Goal: Transaction & Acquisition: Purchase product/service

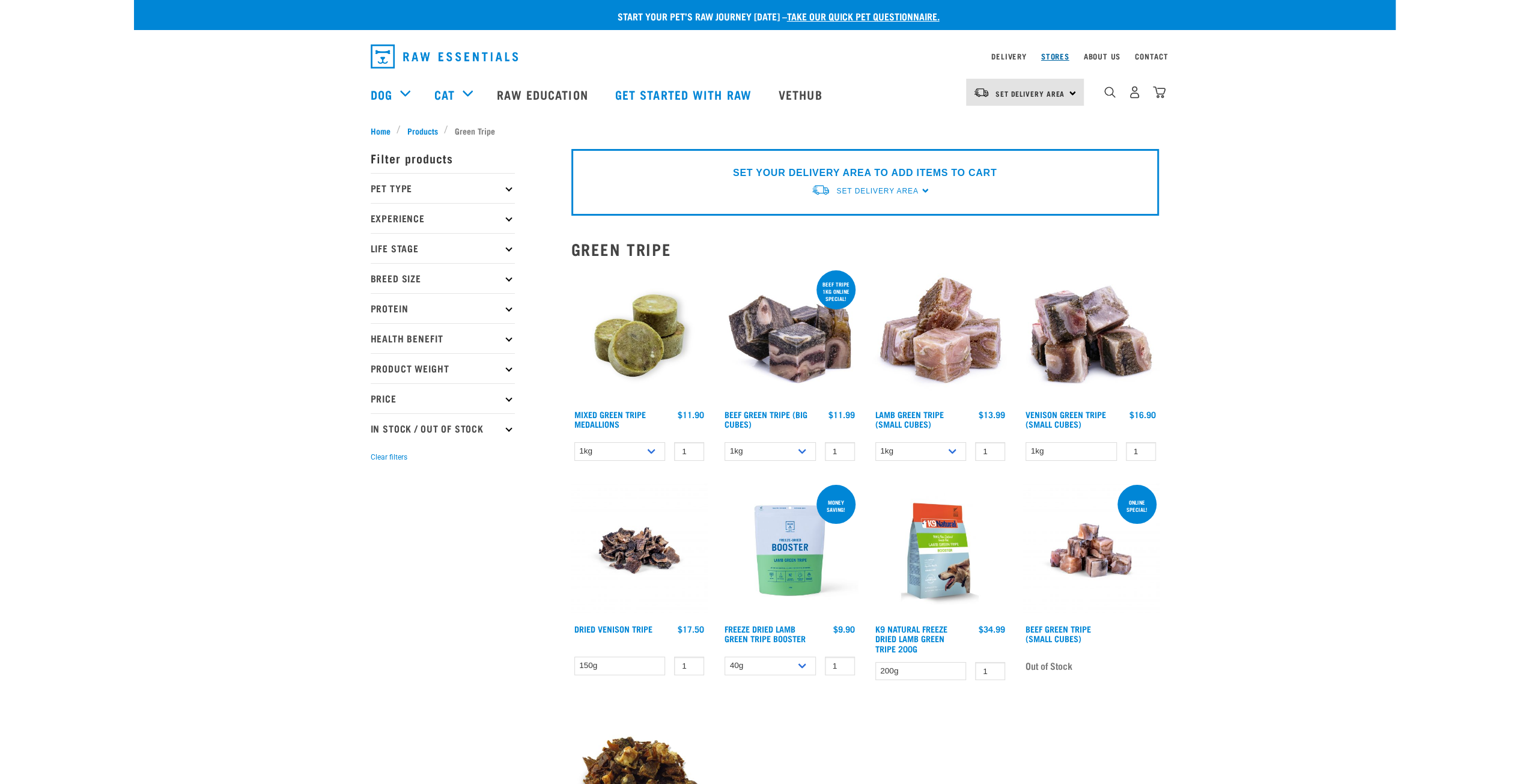
click at [1060, 55] on link "Stores" at bounding box center [1055, 56] width 28 height 4
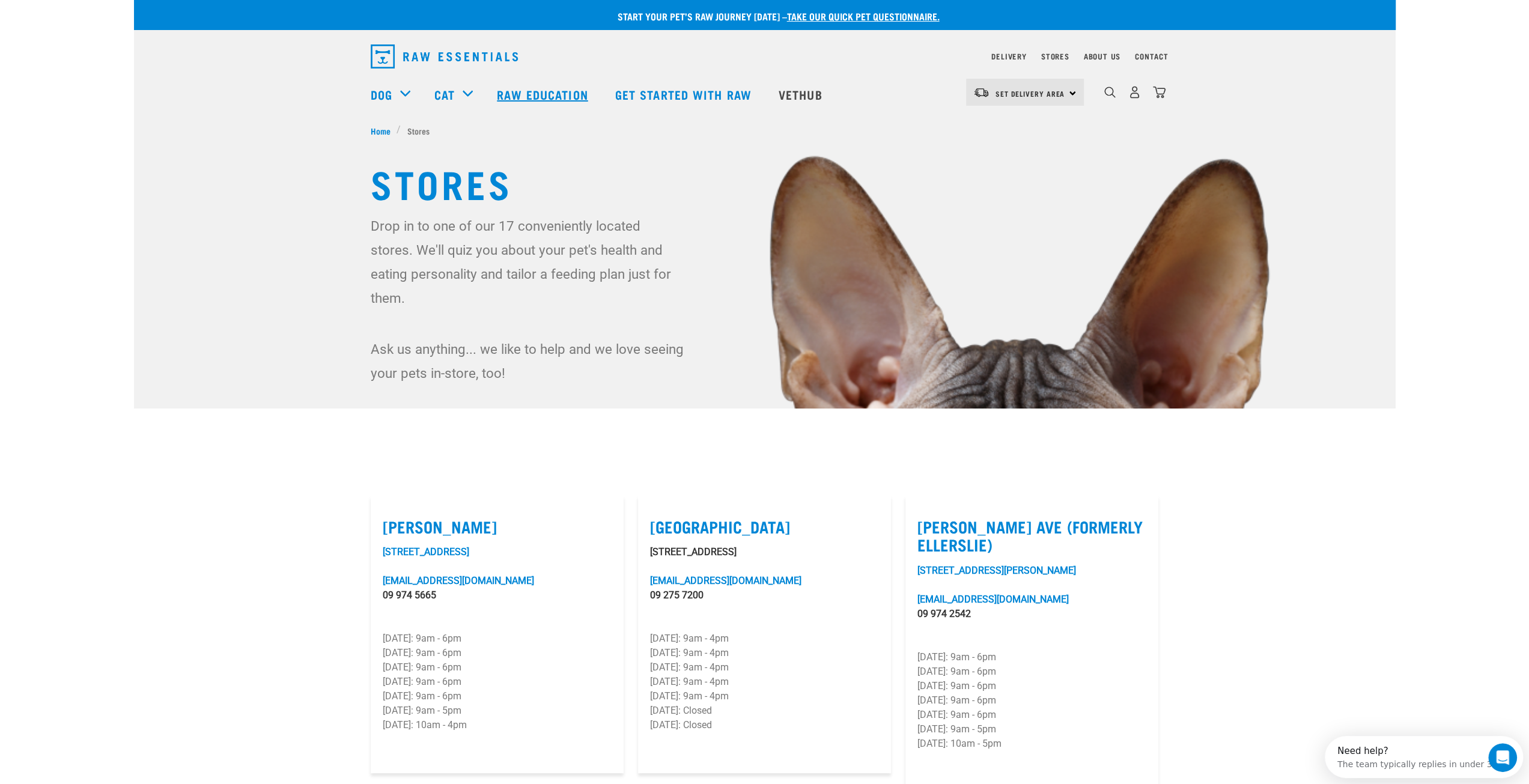
click at [522, 96] on link "Raw Education" at bounding box center [544, 94] width 118 height 48
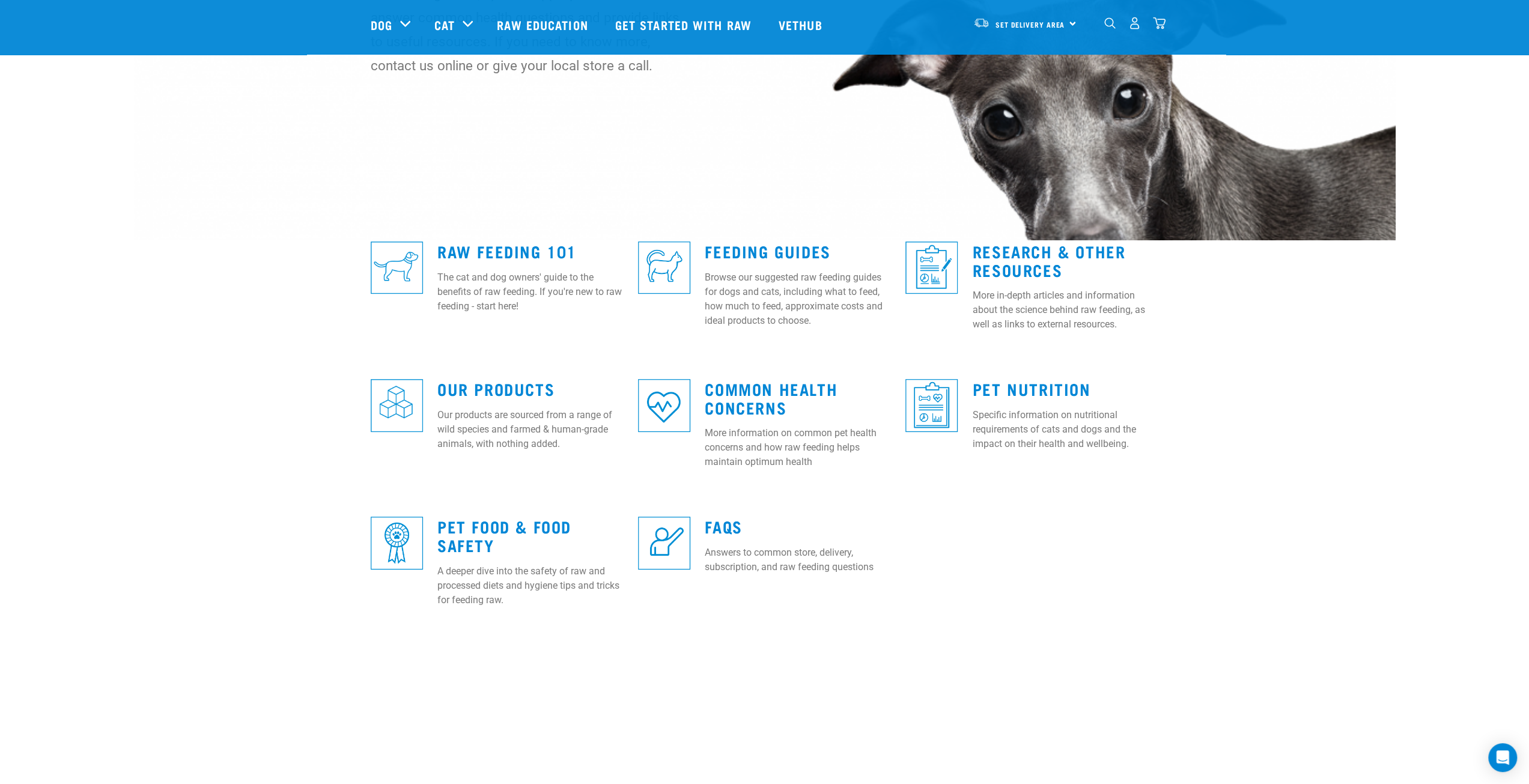
scroll to position [180, 0]
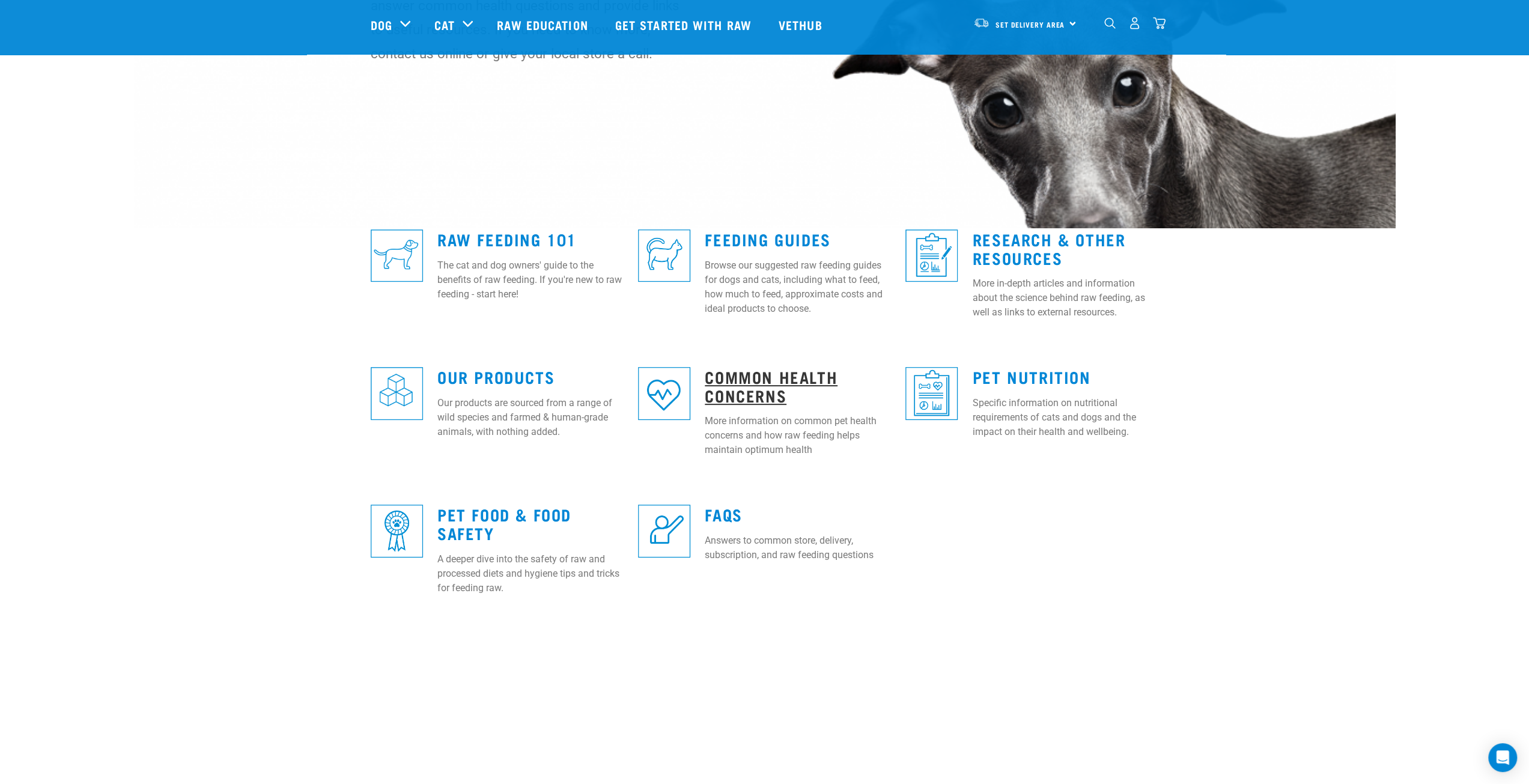
click at [755, 375] on link "Common Health Concerns" at bounding box center [771, 386] width 133 height 28
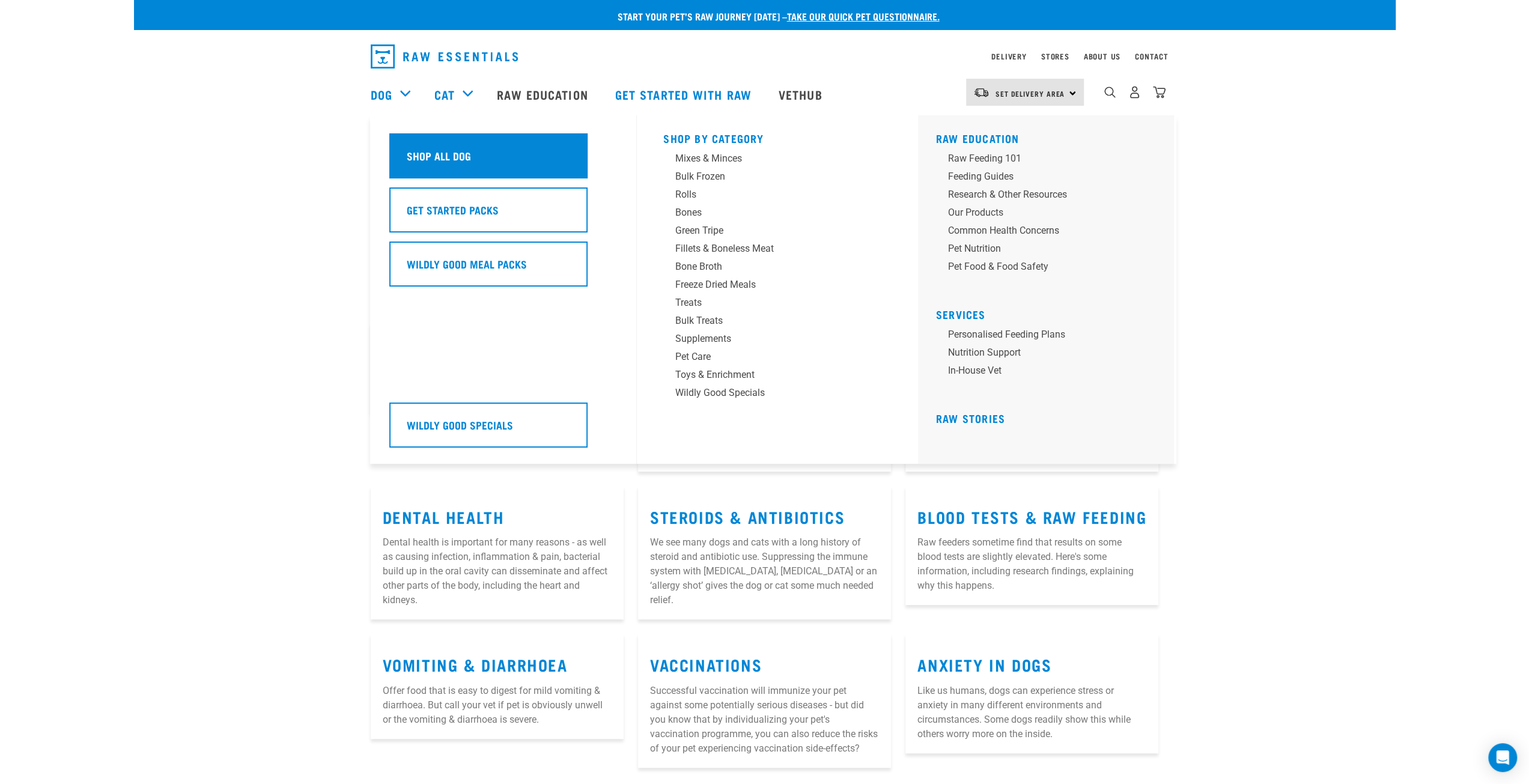
click at [440, 149] on h5 "Shop All Dog" at bounding box center [439, 156] width 64 height 16
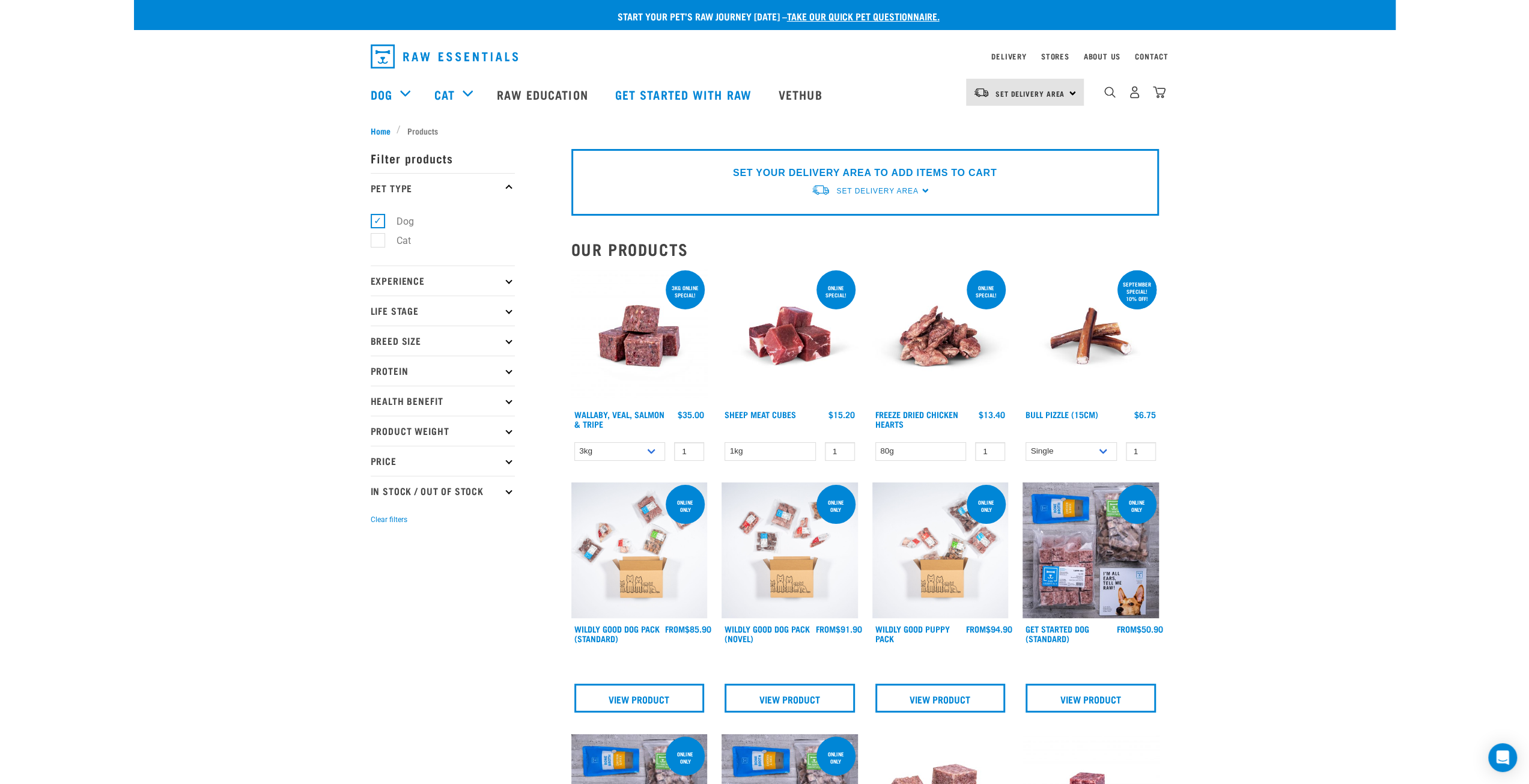
click at [511, 282] on icon at bounding box center [509, 281] width 7 height 7
click at [377, 309] on label "New Raw Feeder" at bounding box center [424, 313] width 95 height 15
click at [373, 309] on input "New Raw Feeder" at bounding box center [375, 311] width 8 height 8
checkbox input "true"
click at [506, 373] on icon at bounding box center [509, 373] width 7 height 7
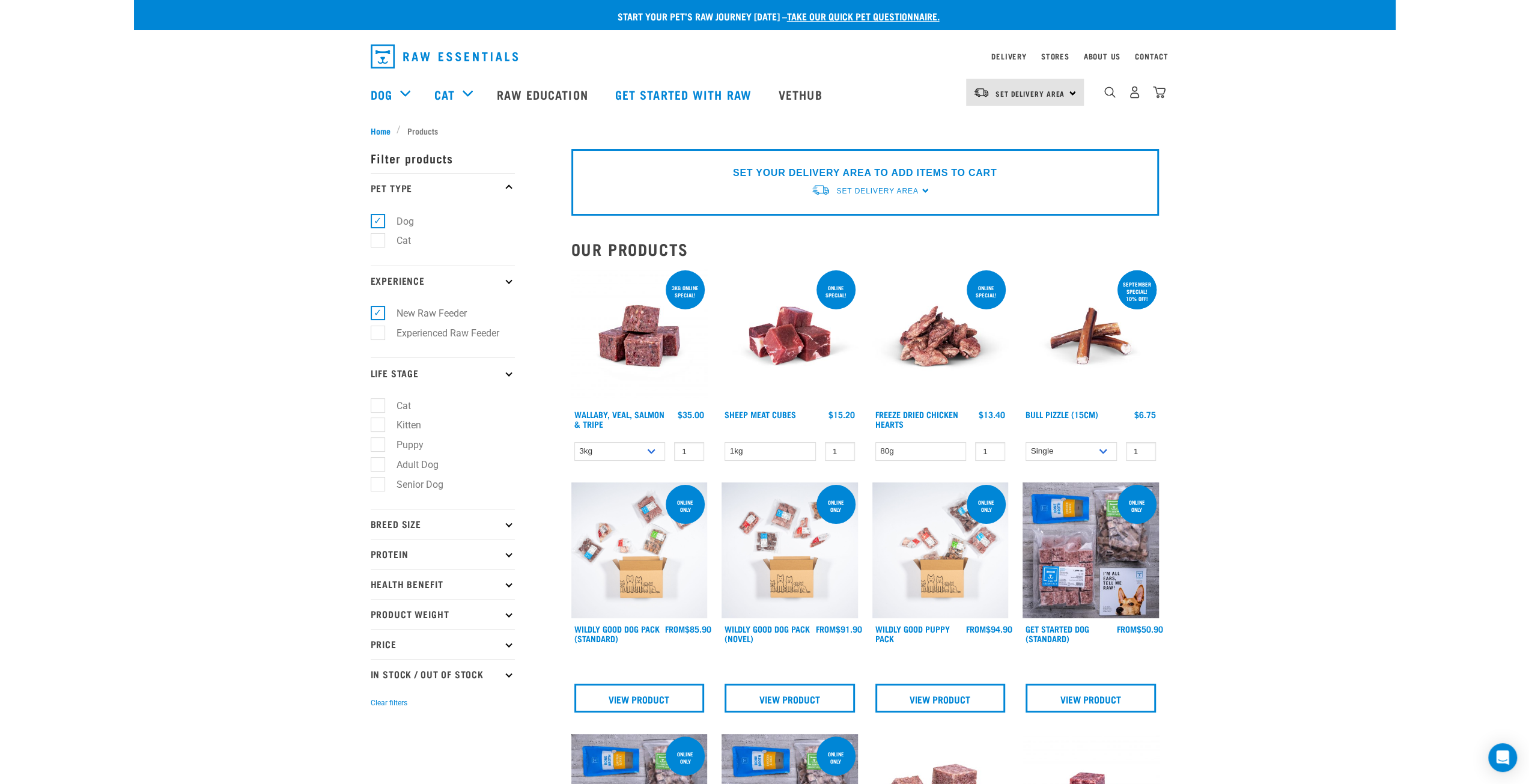
click at [377, 467] on label "Adult Dog" at bounding box center [410, 464] width 66 height 15
click at [376, 466] on input "Adult Dog" at bounding box center [375, 462] width 8 height 8
checkbox input "true"
click at [495, 521] on p "Breed Size" at bounding box center [443, 524] width 144 height 30
click at [380, 581] on label "Medium Dogs" at bounding box center [419, 576] width 83 height 15
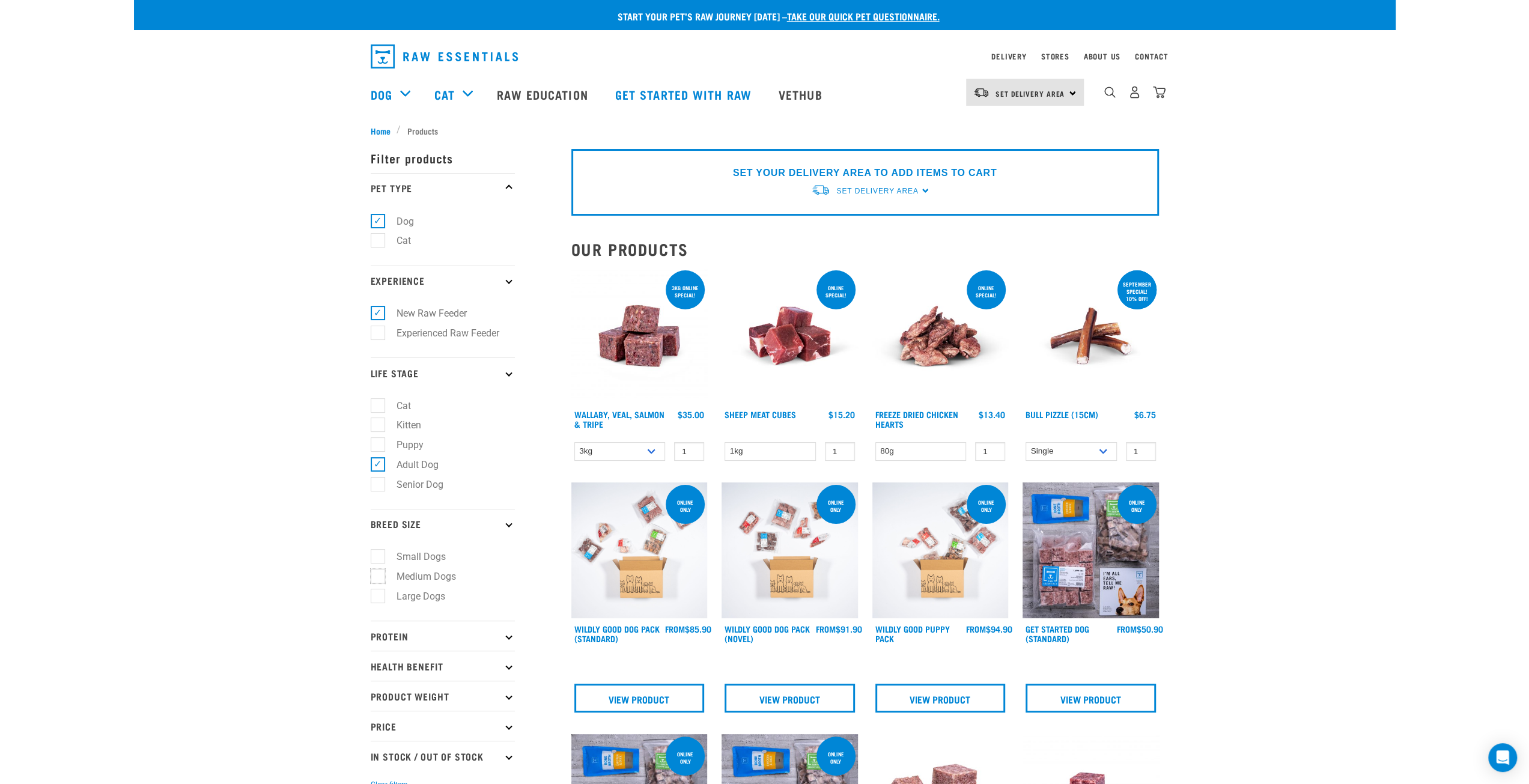
click at [379, 579] on input "Medium Dogs" at bounding box center [375, 575] width 8 height 8
checkbox input "true"
click at [442, 633] on p "Protein" at bounding box center [443, 635] width 144 height 30
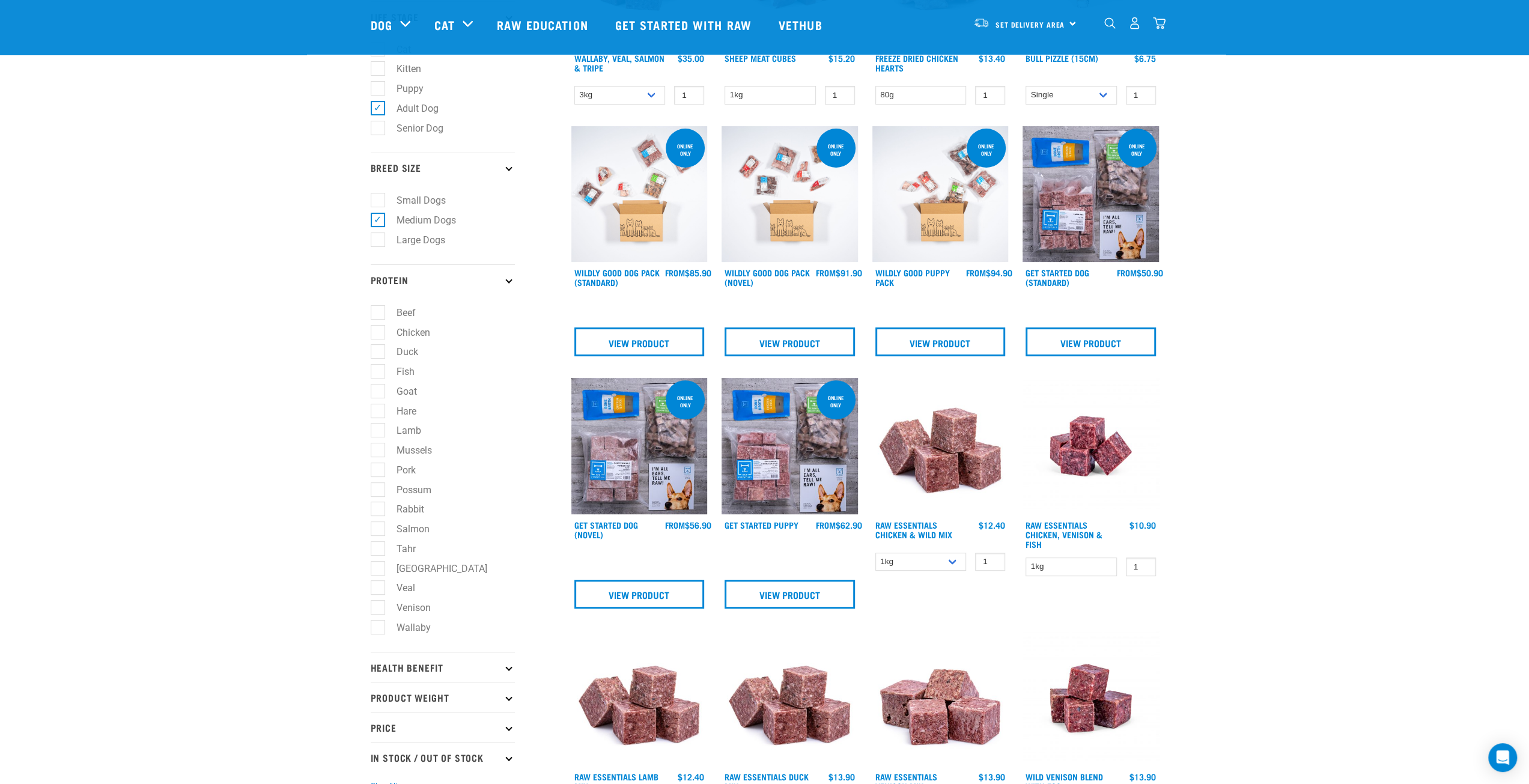
scroll to position [421, 0]
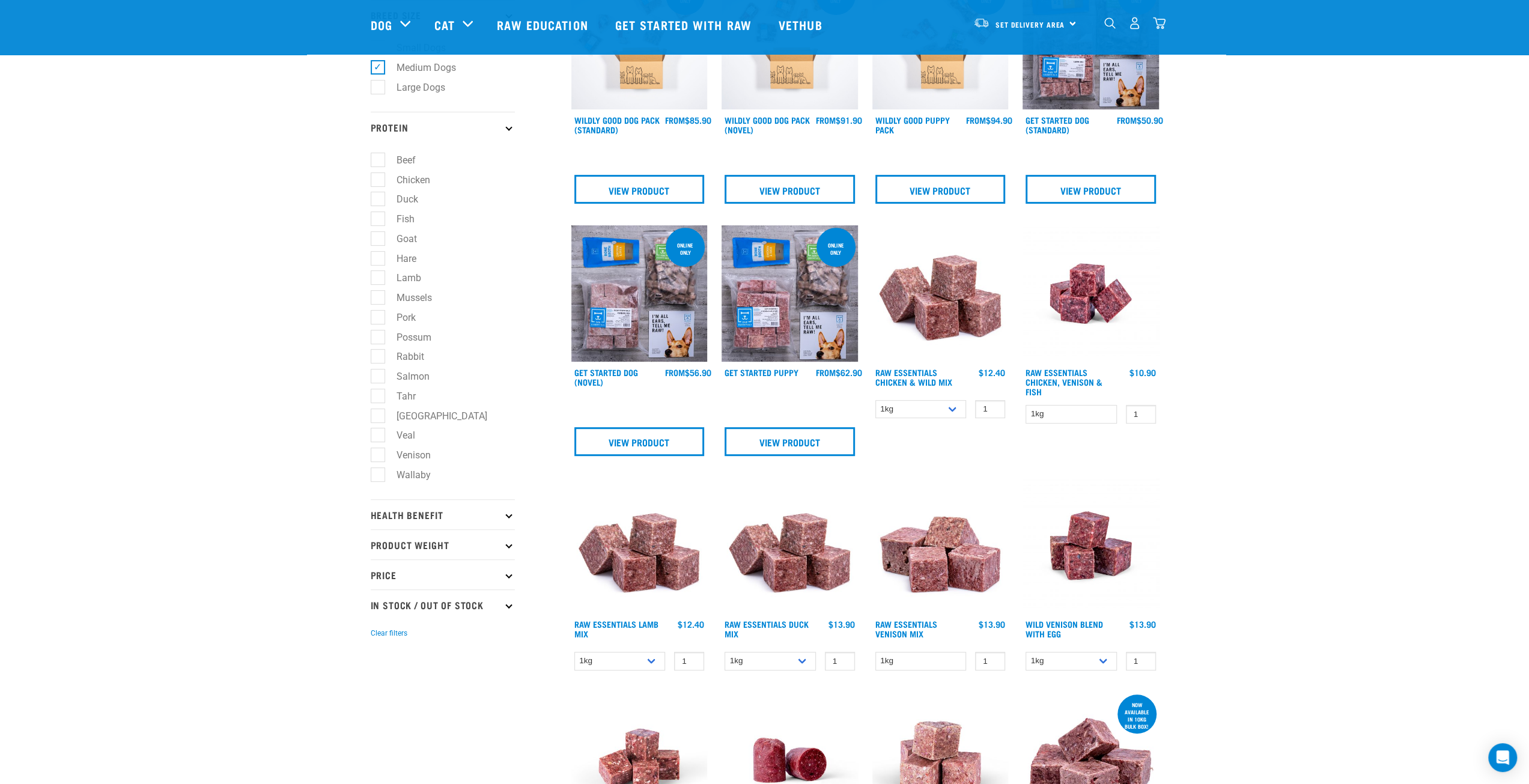
click at [481, 521] on p "Health Benefit" at bounding box center [443, 514] width 144 height 30
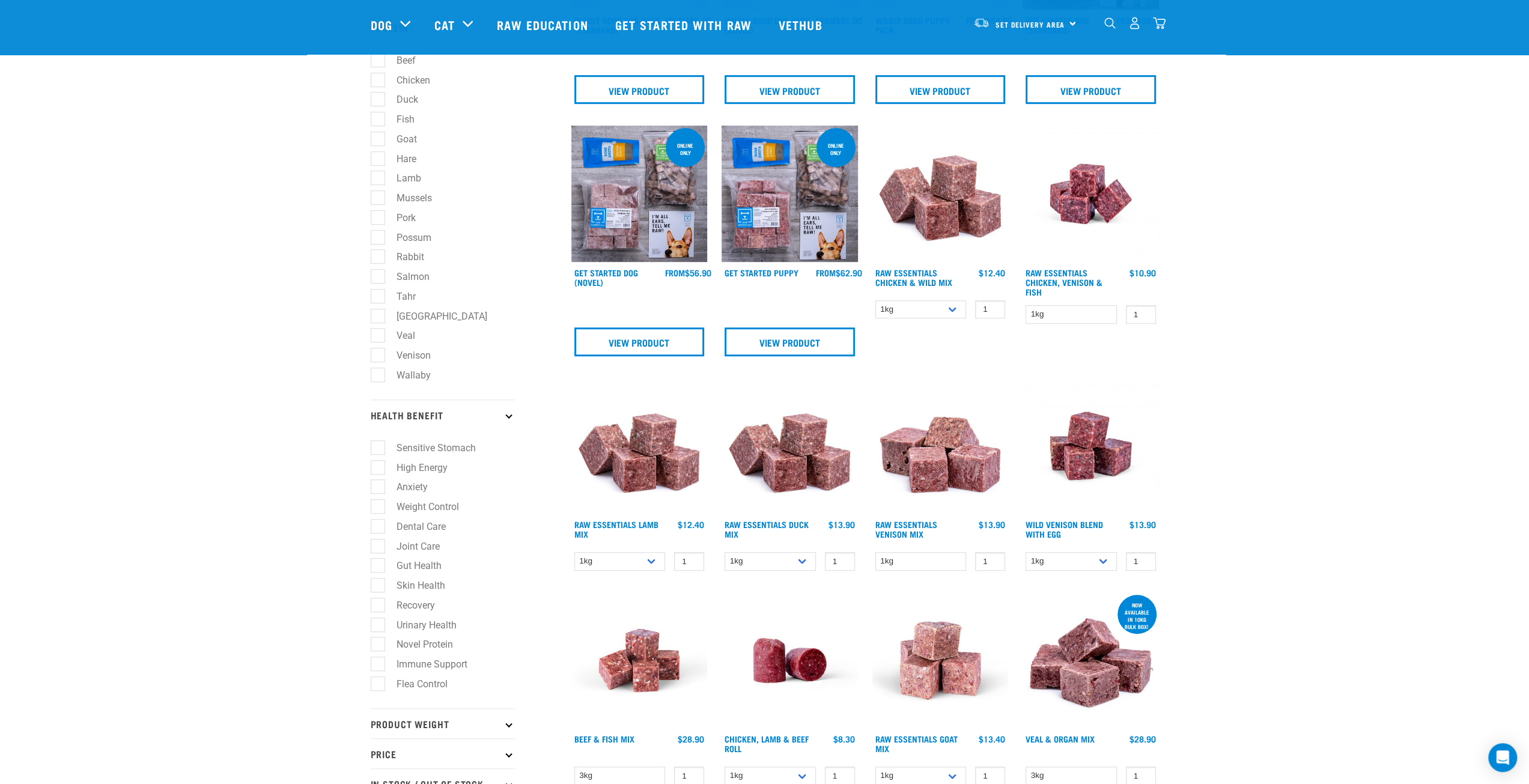
scroll to position [601, 0]
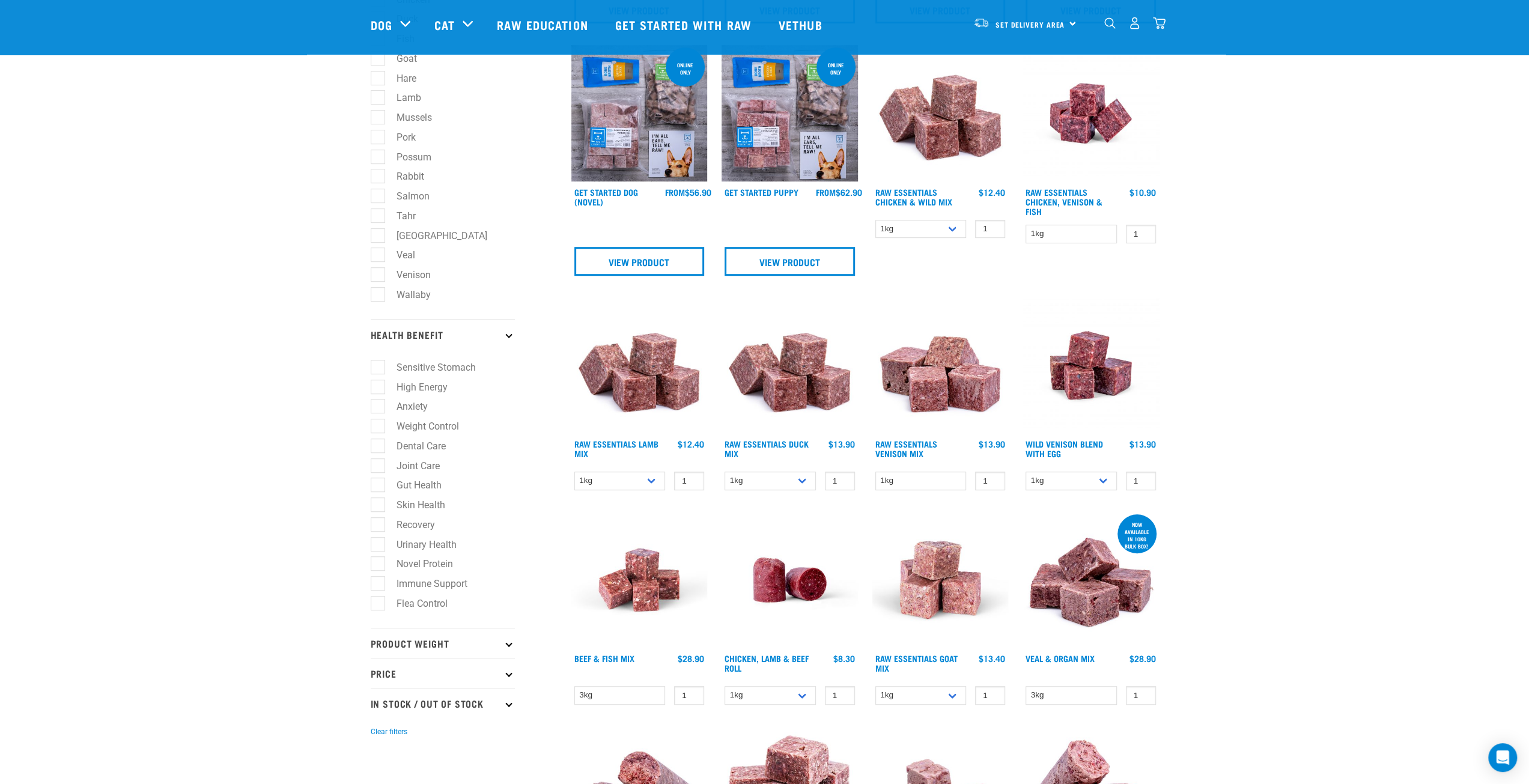
click at [381, 511] on label "Skin Health" at bounding box center [414, 504] width 73 height 15
click at [379, 507] on input "Skin Health" at bounding box center [375, 502] width 8 height 8
checkbox input "true"
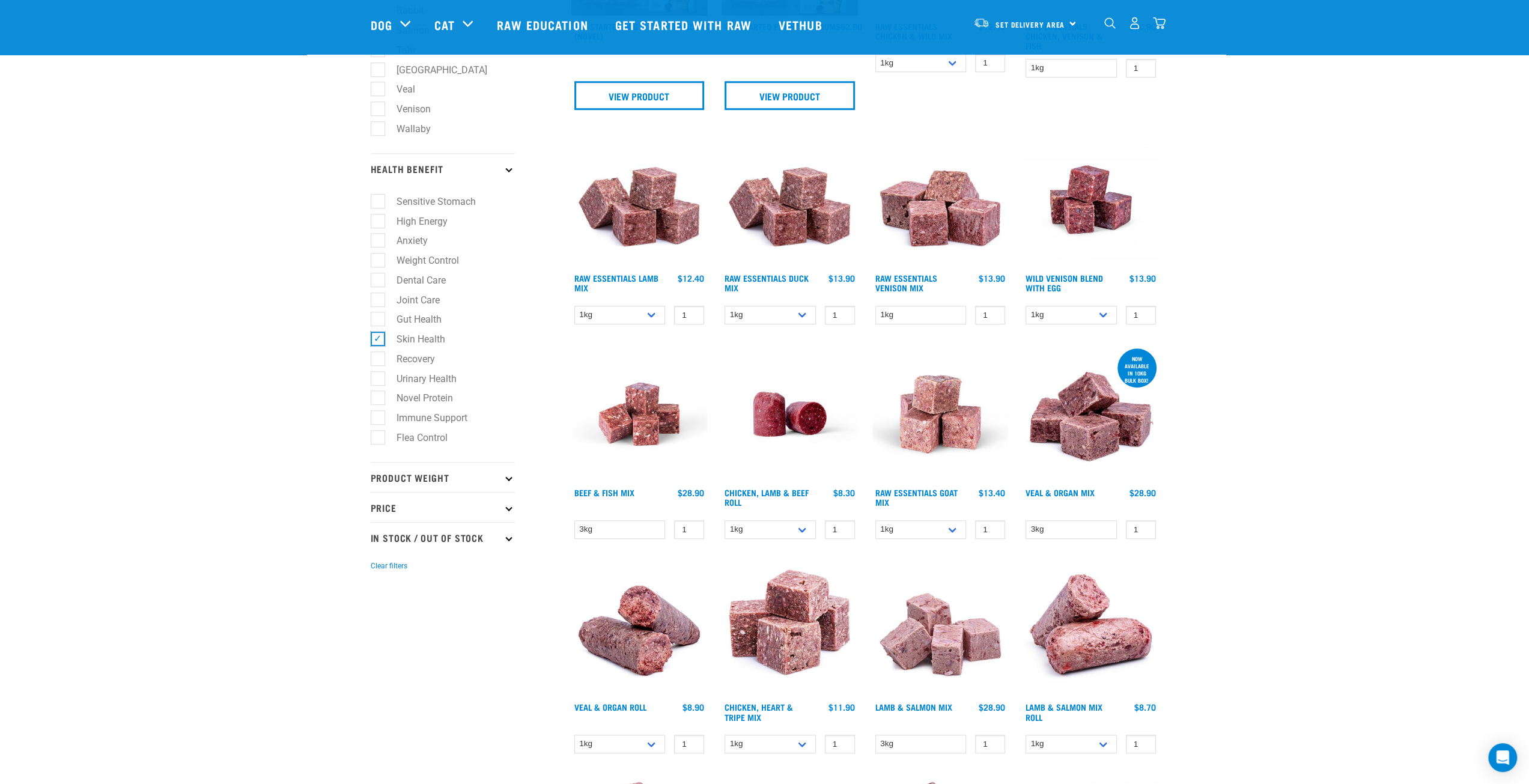
scroll to position [781, 0]
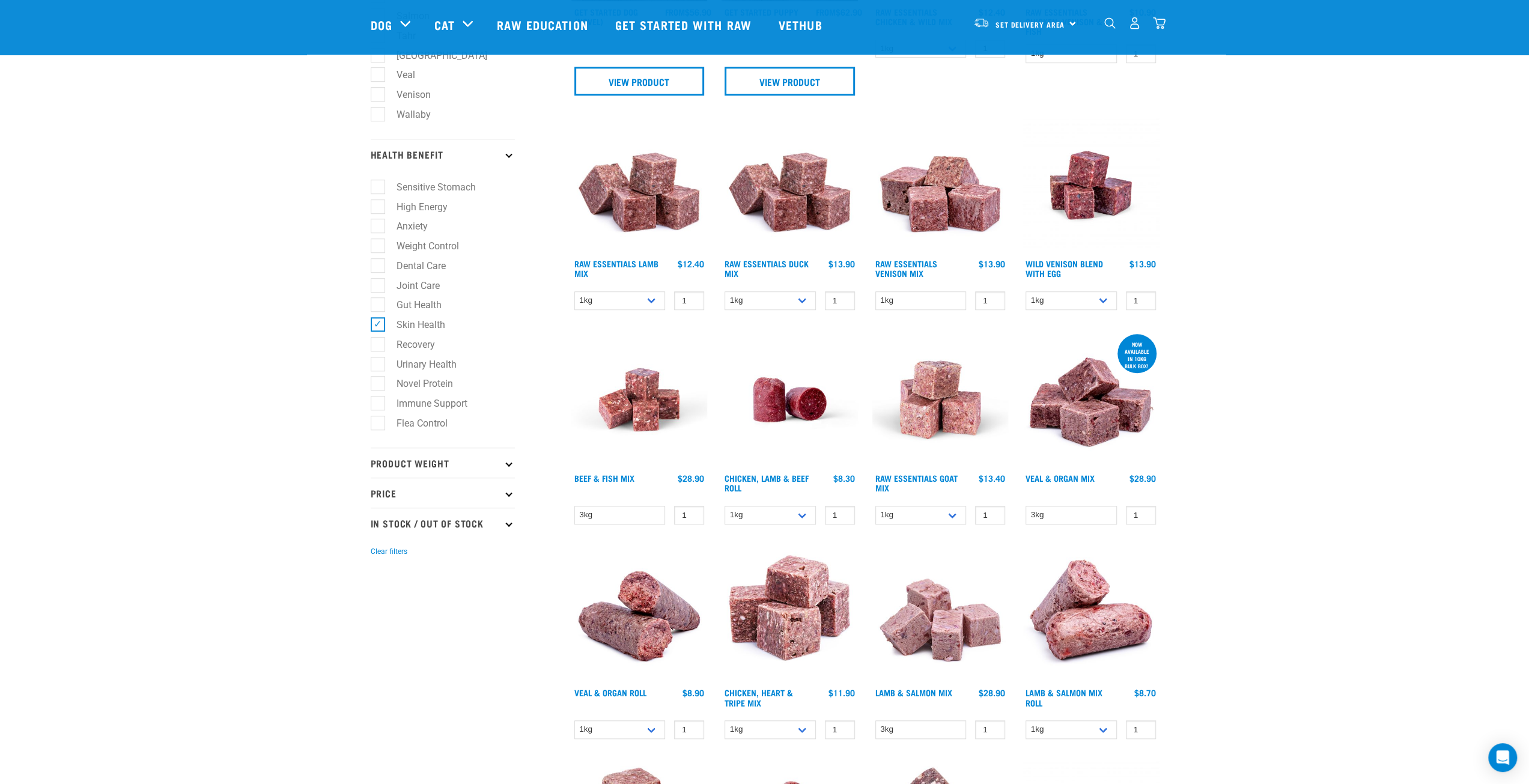
click at [440, 472] on p "Product Weight" at bounding box center [443, 462] width 144 height 30
click at [384, 582] on label "Bulk" at bounding box center [398, 575] width 43 height 15
click at [379, 576] on input "Bulk" at bounding box center [375, 572] width 8 height 8
checkbox input "true"
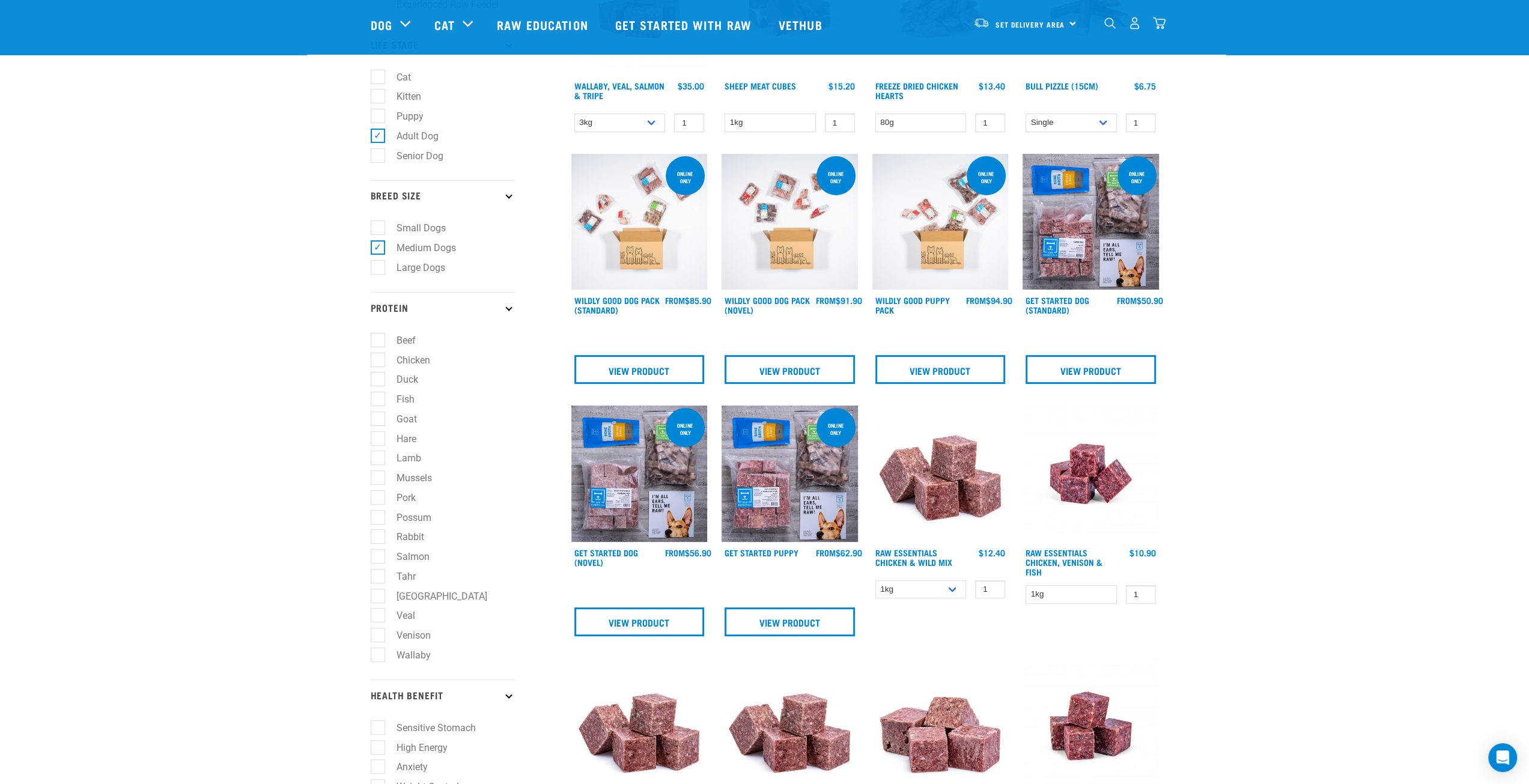
scroll to position [481, 0]
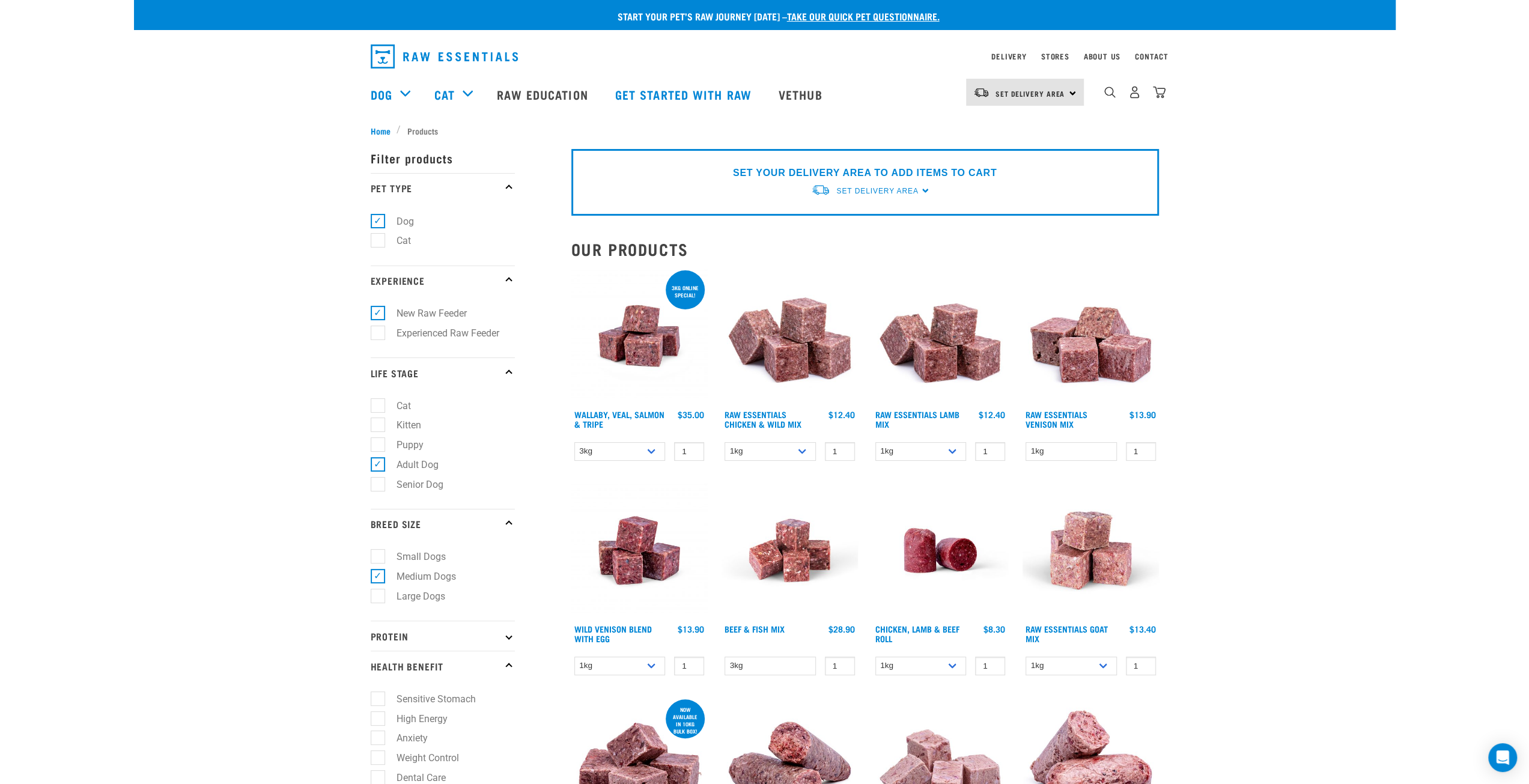
click at [801, 461] on div "1kg 3kg Bulk (20kg) 1 0 100" at bounding box center [789, 451] width 136 height 21
click at [801, 451] on select "1kg 3kg Bulk (20kg)" at bounding box center [770, 451] width 91 height 18
